Goal: Task Accomplishment & Management: Manage account settings

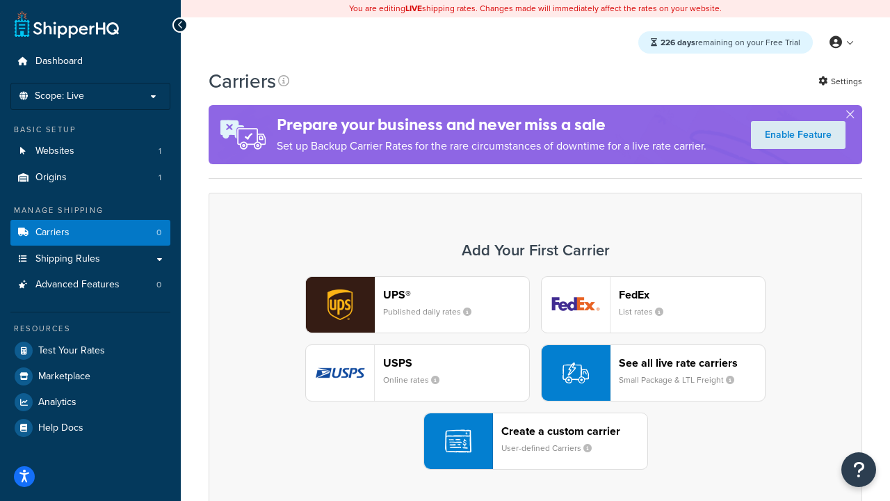
click at [535, 373] on div "UPS® Published daily rates FedEx List rates USPS Online rates See all live rate…" at bounding box center [535, 372] width 624 height 193
click at [692, 295] on header "FedEx" at bounding box center [692, 294] width 146 height 13
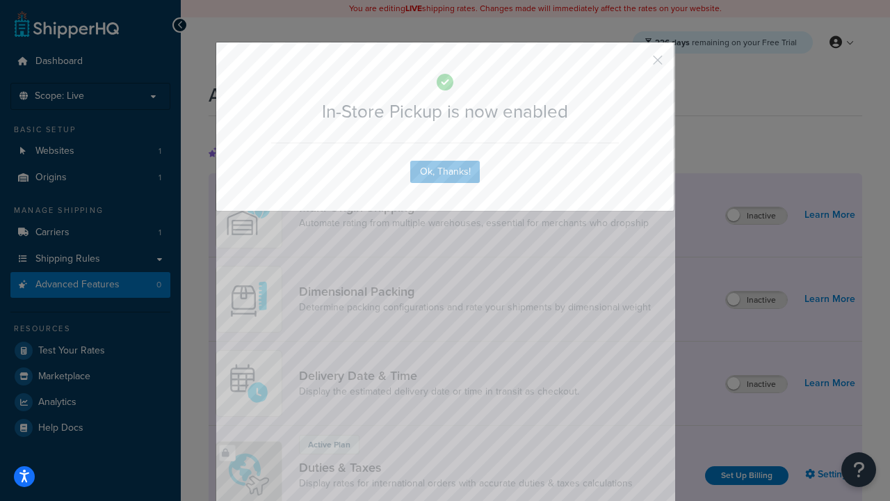
scroll to position [451, 0]
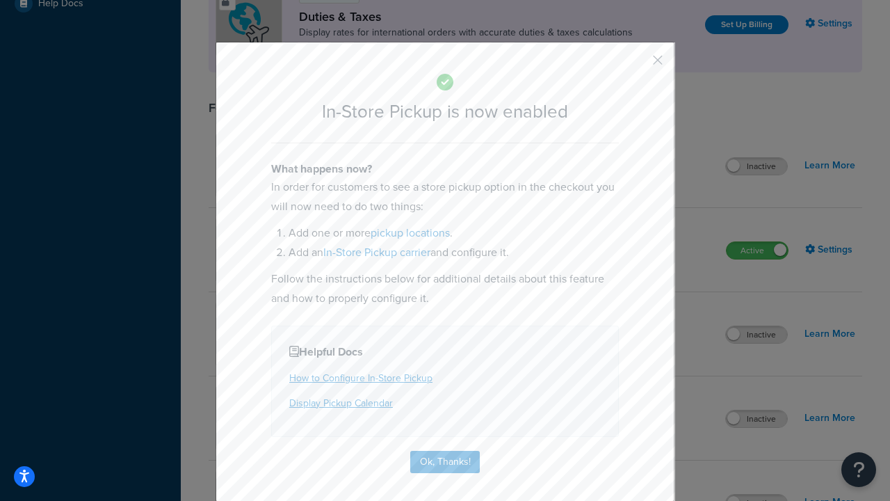
click at [637, 63] on button "button" at bounding box center [637, 64] width 3 height 3
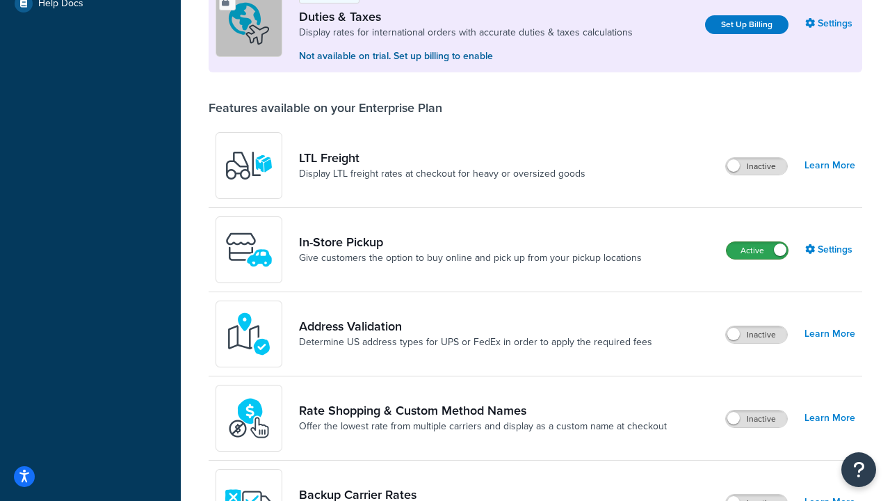
click at [757, 250] on label "Active" at bounding box center [757, 250] width 61 height 17
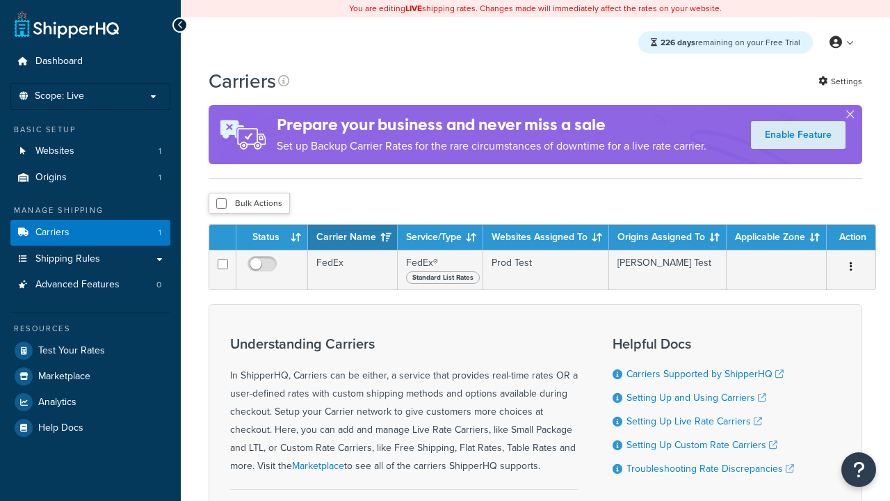
click at [221, 204] on input "checkbox" at bounding box center [221, 203] width 10 height 10
checkbox input "true"
click at [0, 0] on button "Delete" at bounding box center [0, 0] width 0 height 0
